Goal: Information Seeking & Learning: Learn about a topic

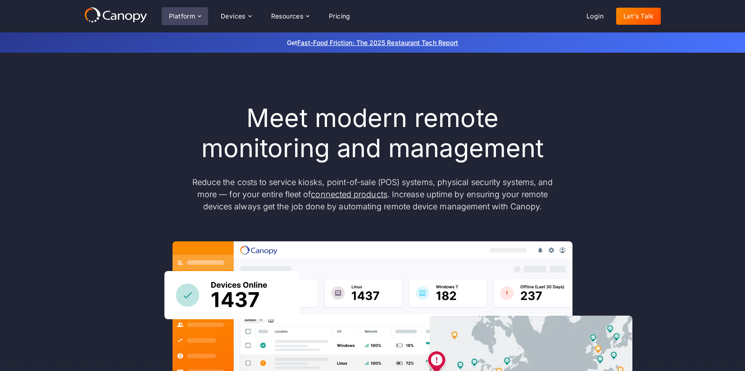
click at [202, 15] on icon at bounding box center [199, 16] width 7 height 7
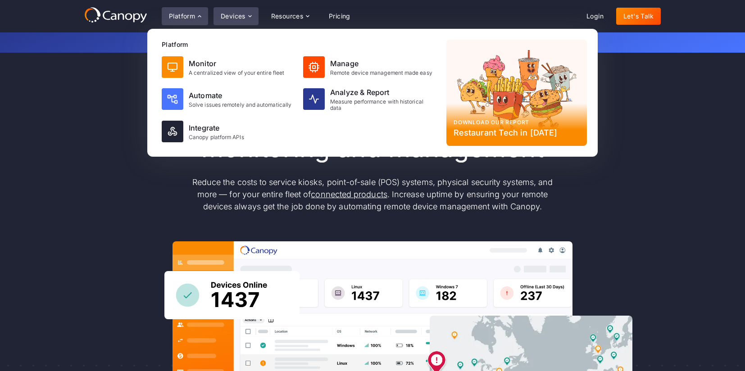
click at [239, 14] on div "Devices" at bounding box center [233, 16] width 25 height 6
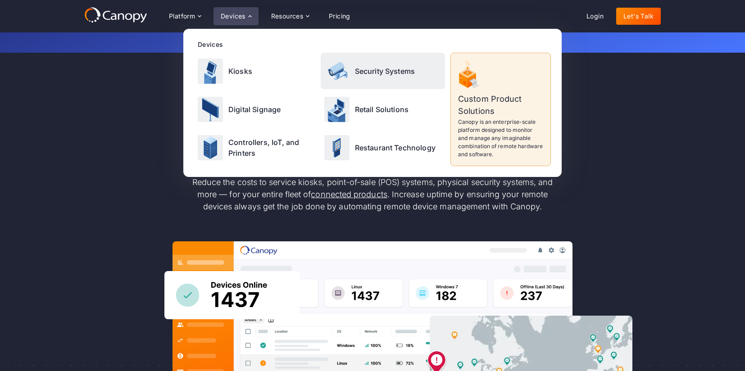
click at [401, 76] on p "Security Systems" at bounding box center [385, 71] width 60 height 11
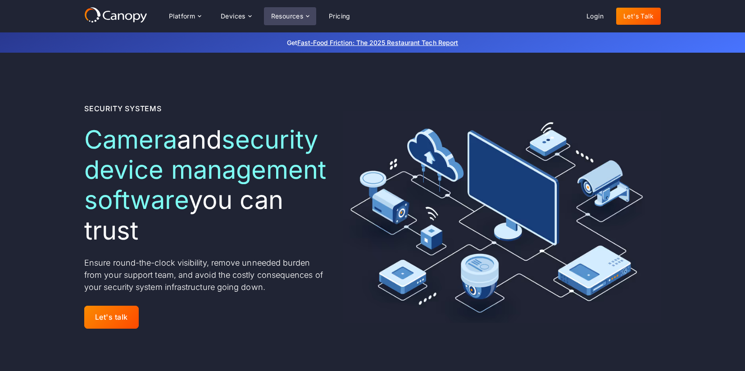
click at [302, 13] on div "Resources" at bounding box center [287, 16] width 32 height 6
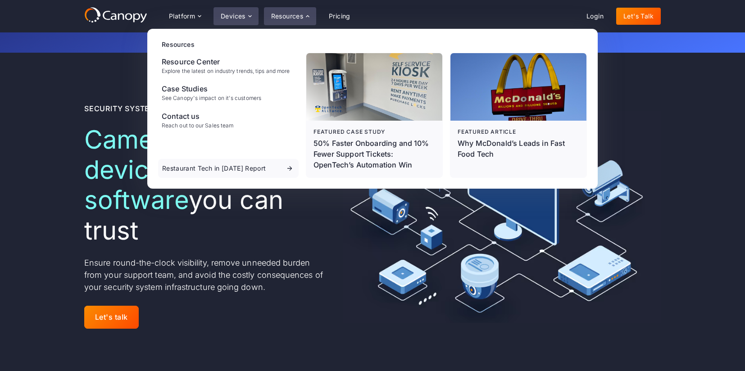
click at [240, 16] on div "Devices" at bounding box center [233, 16] width 25 height 6
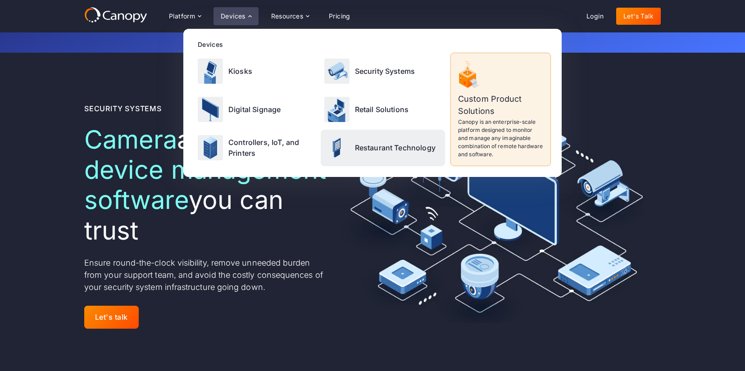
click at [404, 149] on p "Restaurant Technology" at bounding box center [395, 147] width 81 height 11
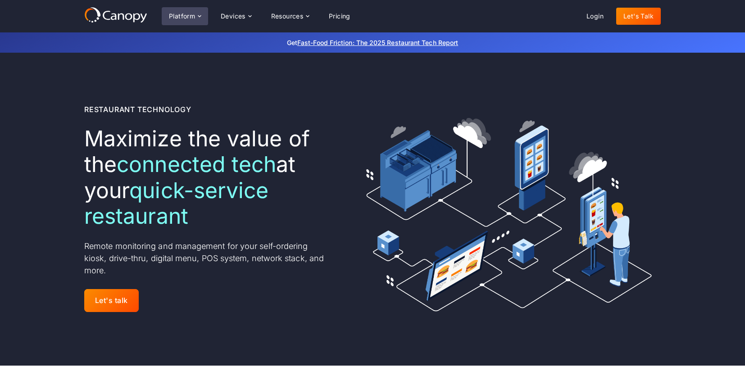
click at [198, 17] on icon at bounding box center [199, 16] width 7 height 7
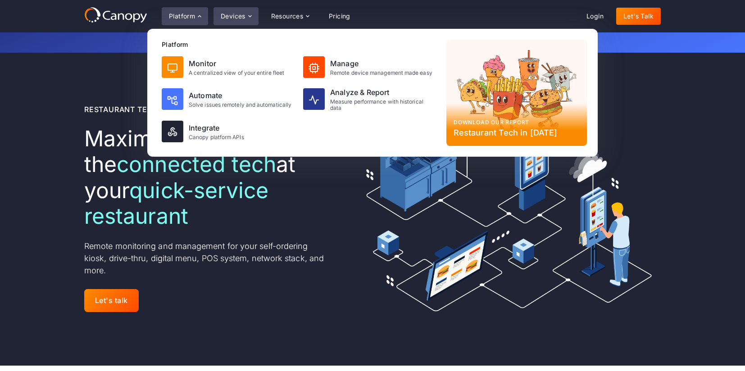
click at [241, 21] on div "Devices" at bounding box center [235, 16] width 45 height 18
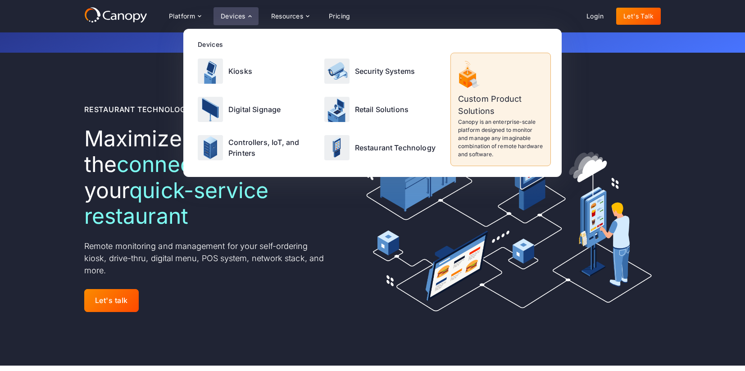
click at [407, 317] on div "Restaurant Technology Maximize the value of the connected tech at your quick-se…" at bounding box center [372, 209] width 576 height 313
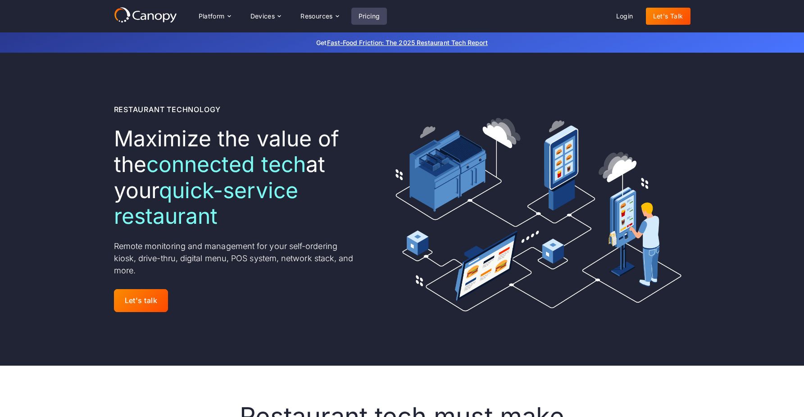
click at [365, 11] on link "Pricing" at bounding box center [369, 16] width 36 height 17
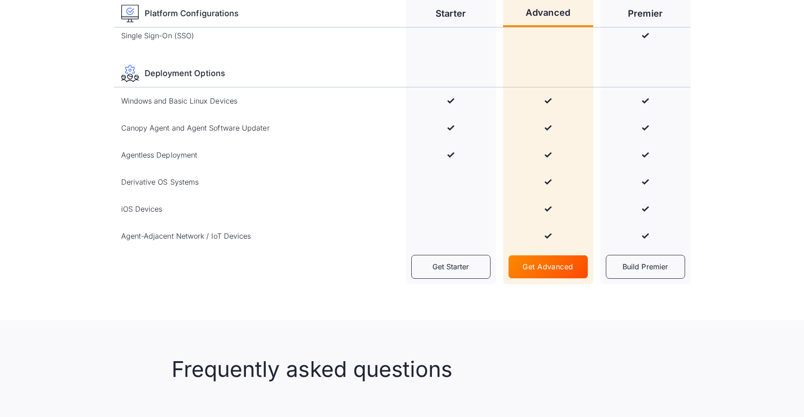
scroll to position [1351, 0]
